Goal: Task Accomplishment & Management: Use online tool/utility

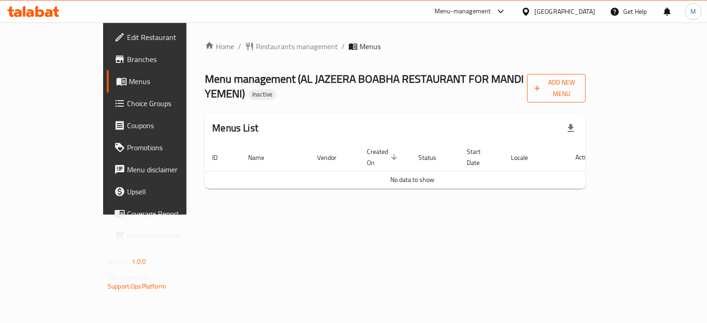
click at [541, 86] on icon "button" at bounding box center [536, 88] width 9 height 9
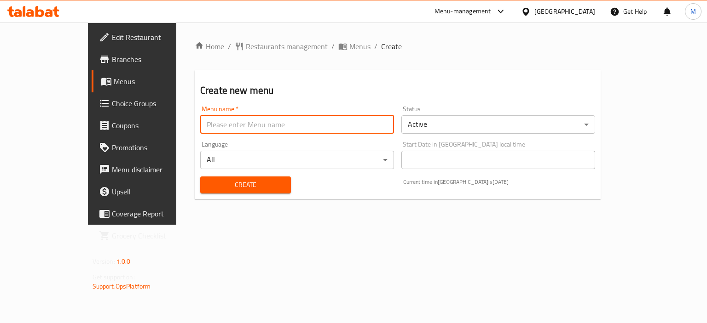
click at [203, 130] on input "text" at bounding box center [297, 124] width 194 height 18
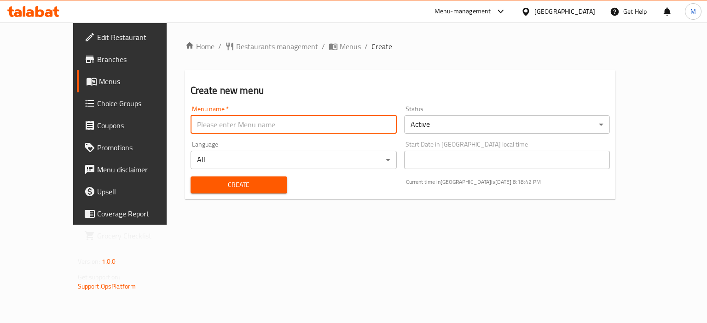
type input "new"
click at [207, 192] on button "Create" at bounding box center [238, 185] width 97 height 17
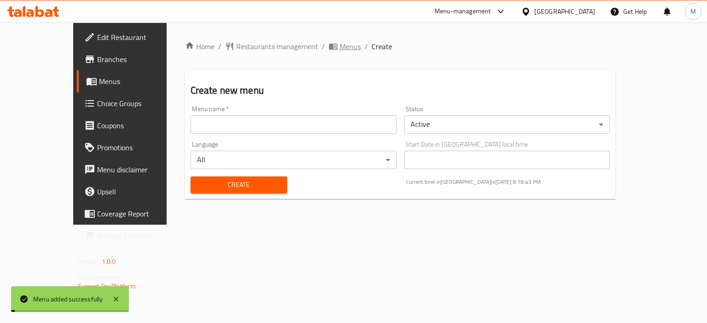
click at [340, 47] on span "Menus" at bounding box center [350, 46] width 21 height 11
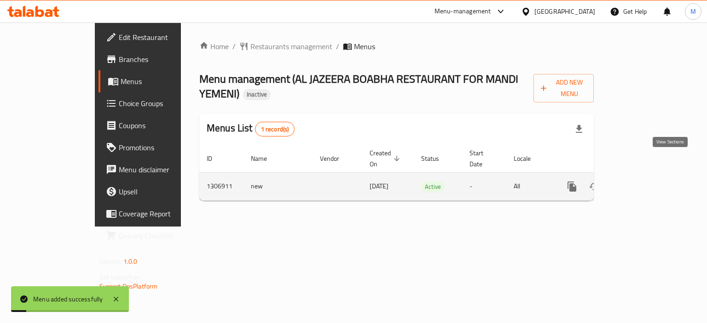
click at [644, 181] on icon "enhanced table" at bounding box center [638, 186] width 11 height 11
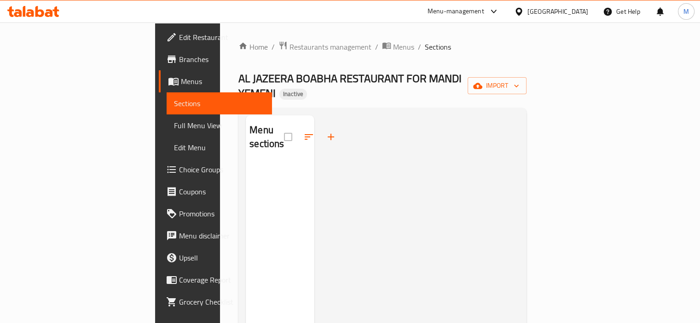
click at [526, 91] on div "Home / Restaurants management / Menus / Sections AL JAZEERA BOABHA RESTAURANT F…" at bounding box center [382, 243] width 288 height 405
click at [519, 81] on span "import" at bounding box center [497, 86] width 44 height 12
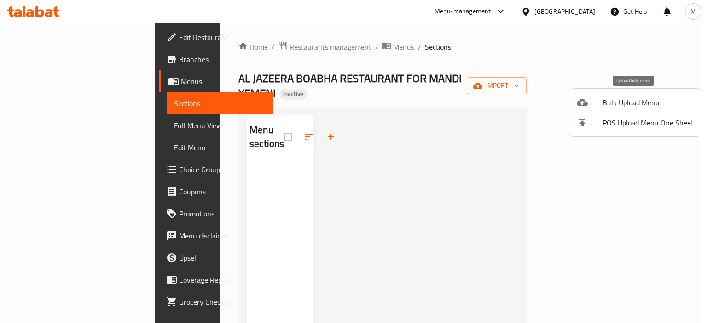
click at [585, 98] on icon at bounding box center [581, 102] width 11 height 11
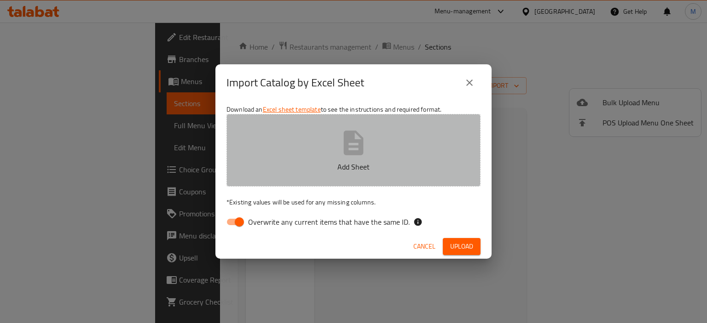
click at [386, 139] on button "Add Sheet" at bounding box center [353, 150] width 254 height 73
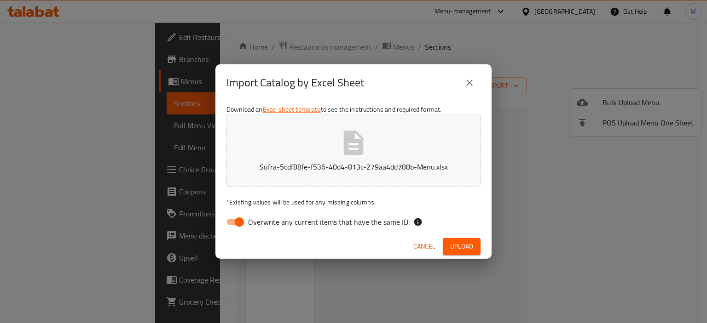
click at [357, 226] on span "Overwrite any current items that have the same ID." at bounding box center [328, 222] width 161 height 11
click at [265, 226] on input "Overwrite any current items that have the same ID." at bounding box center [239, 221] width 52 height 17
checkbox input "false"
click at [465, 245] on span "Upload" at bounding box center [461, 247] width 23 height 12
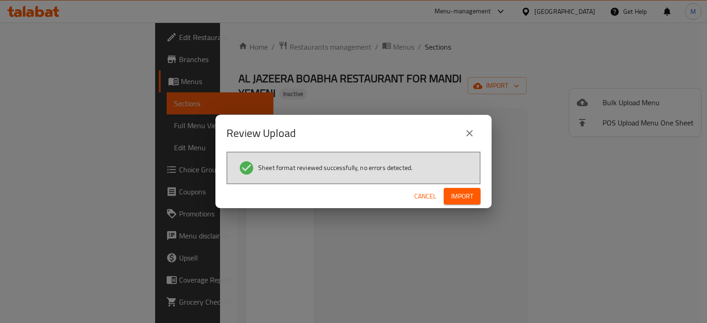
click at [468, 194] on span "Import" at bounding box center [462, 197] width 22 height 12
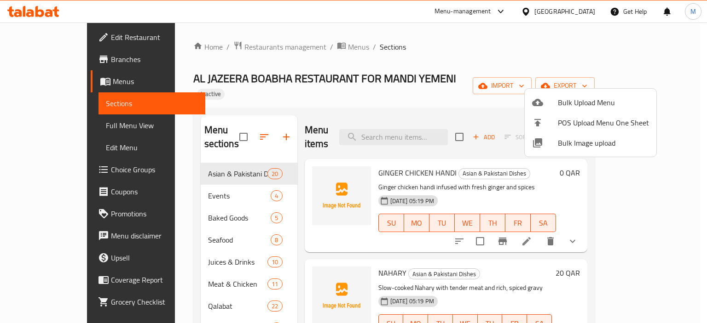
click at [538, 47] on div at bounding box center [353, 161] width 707 height 323
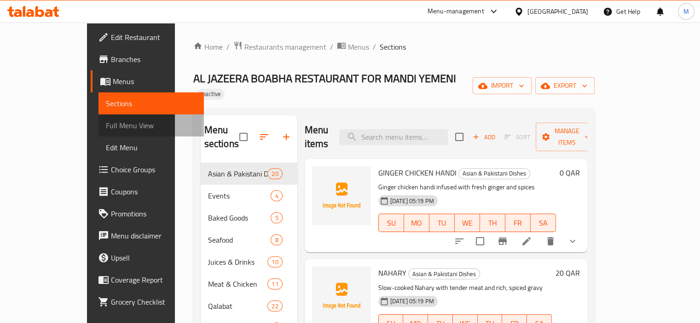
click at [106, 120] on span "Full Menu View" at bounding box center [151, 125] width 91 height 11
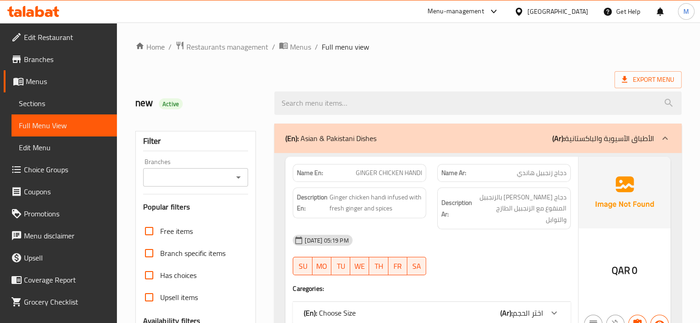
click at [362, 74] on div "Export Menu" at bounding box center [408, 79] width 546 height 17
